Goal: Complete application form

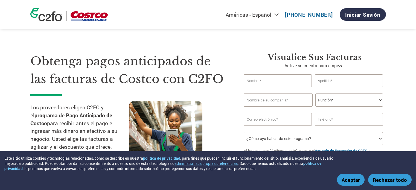
select select "es-MX"
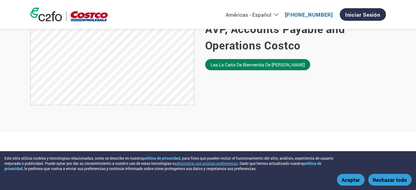
scroll to position [401, 0]
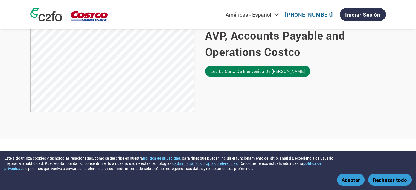
click at [259, 77] on link "Lea la carta de bienvenida de [PERSON_NAME]" at bounding box center [257, 71] width 105 height 11
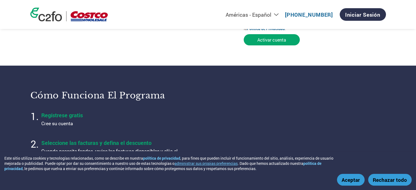
scroll to position [106, 0]
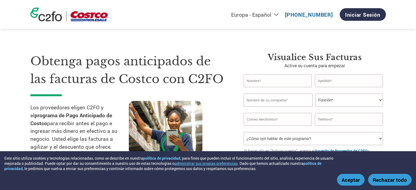
select select "es-ES"
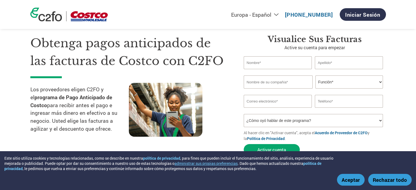
scroll to position [18, 0]
click at [280, 61] on input "text" at bounding box center [278, 62] width 68 height 13
type input "Bardomianno"
type input "[PERSON_NAME]"
click at [280, 84] on input "text" at bounding box center [278, 81] width 69 height 13
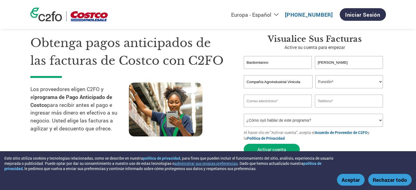
type input "Compañía Agroindustrial Vinicola"
click at [341, 83] on select "Función* Director financiero Interventor Gestor de créditos Director de finanza…" at bounding box center [349, 81] width 68 height 13
select select "CFO"
click at [315, 75] on select "Función* Director financiero Interventor Gestor de créditos Director de finanza…" at bounding box center [349, 81] width 68 height 13
click at [279, 98] on input "email" at bounding box center [278, 101] width 68 height 13
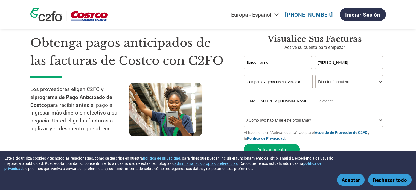
type input "[EMAIL_ADDRESS][DOMAIN_NAME]"
drag, startPoint x: 314, startPoint y: 97, endPoint x: 327, endPoint y: 102, distance: 14.1
click at [327, 102] on div "[EMAIL_ADDRESS][DOMAIN_NAME]" at bounding box center [315, 101] width 142 height 13
click at [327, 102] on input "text" at bounding box center [349, 101] width 68 height 13
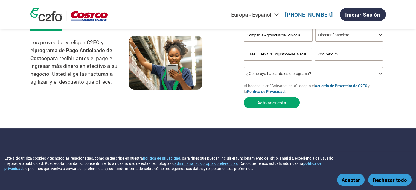
scroll to position [65, 0]
type input "7224595175"
click at [299, 73] on select "¿Cómo oyó hablar de este programa? Recibió una carta Correo electrónico Redes s…" at bounding box center [314, 73] width 140 height 13
select select "Email"
click at [244, 67] on select "¿Cómo oyó hablar de este programa? Recibió una carta Correo electrónico Redes s…" at bounding box center [314, 73] width 140 height 13
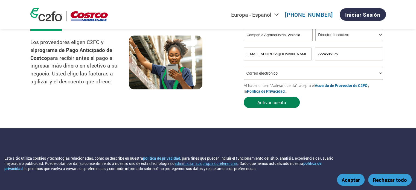
click at [271, 103] on button "Activar cuenta" at bounding box center [272, 102] width 56 height 11
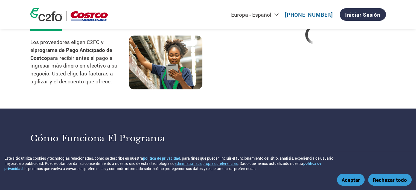
click at [352, 181] on button "Aceptar" at bounding box center [351, 180] width 28 height 12
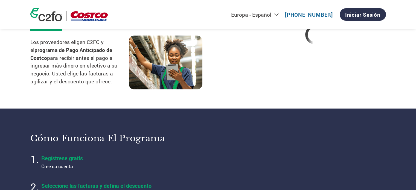
scroll to position [18, 0]
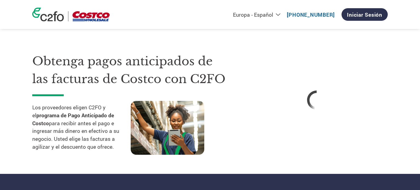
select select "es-ES"
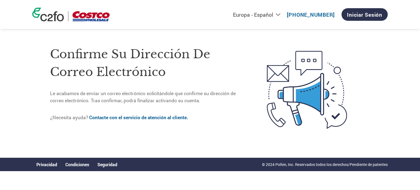
click at [168, 118] on link "Contacte con el servicio de atención al cliente." at bounding box center [138, 117] width 99 height 6
drag, startPoint x: 182, startPoint y: 143, endPoint x: 170, endPoint y: 125, distance: 21.5
click at [170, 125] on div "Confirme su dirección de correo electrónico Le acabamos de enviar un correo ele…" at bounding box center [210, 90] width 356 height 136
click at [170, 125] on div "Confirme su dirección de correo electrónico Le acabamos de enviar un correo ele…" at bounding box center [147, 89] width 194 height 97
click at [88, 20] on img at bounding box center [91, 16] width 37 height 10
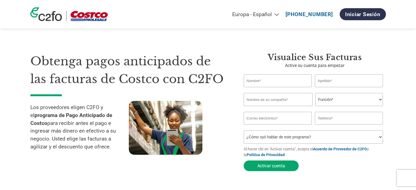
select select "es-ES"
click at [355, 13] on link "Iniciar sesión" at bounding box center [363, 14] width 46 height 12
